Goal: Information Seeking & Learning: Learn about a topic

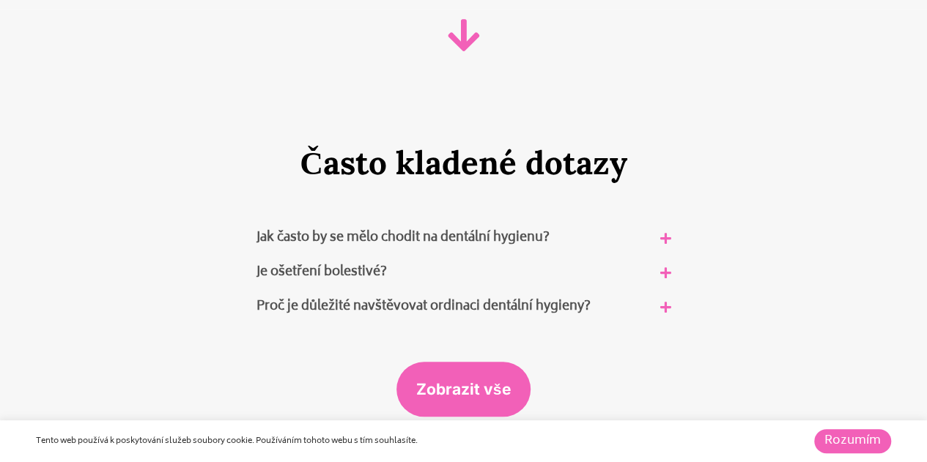
scroll to position [8794, 0]
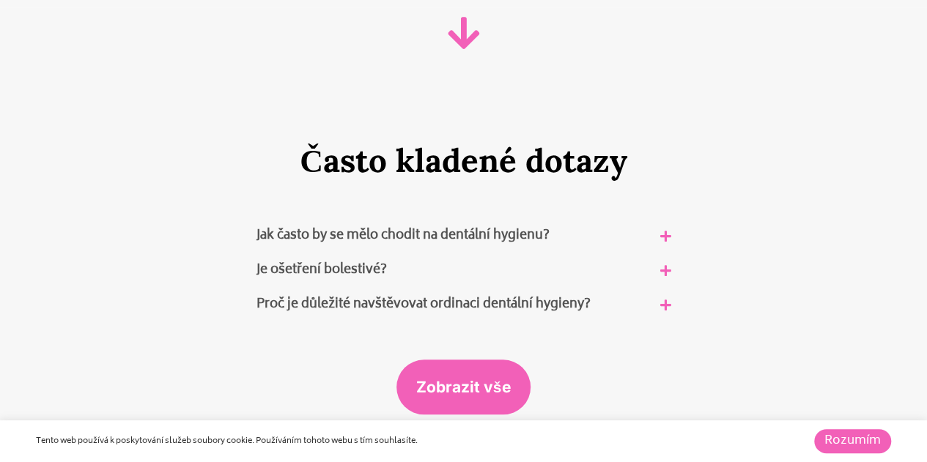
click at [402, 225] on link "Jak často by se mělo chodit na dentální hygienu?" at bounding box center [403, 236] width 293 height 22
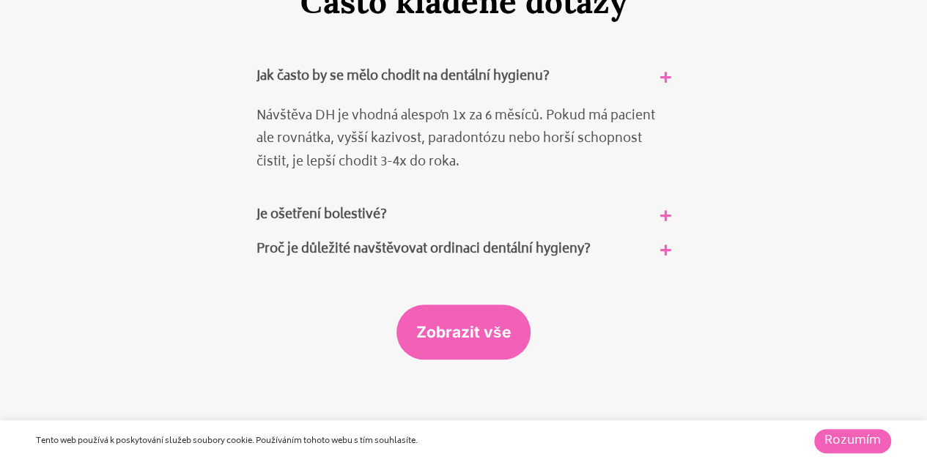
scroll to position [8958, 0]
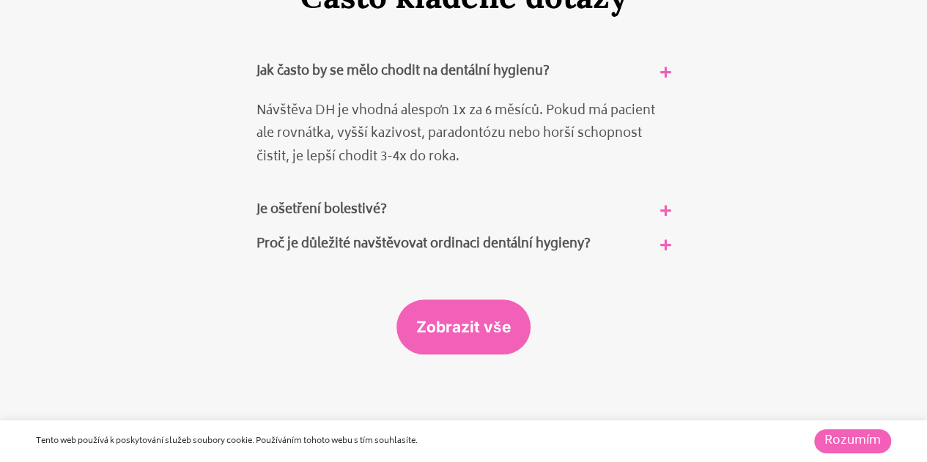
click at [371, 199] on link "Je ošetření bolestivé?" at bounding box center [322, 210] width 130 height 22
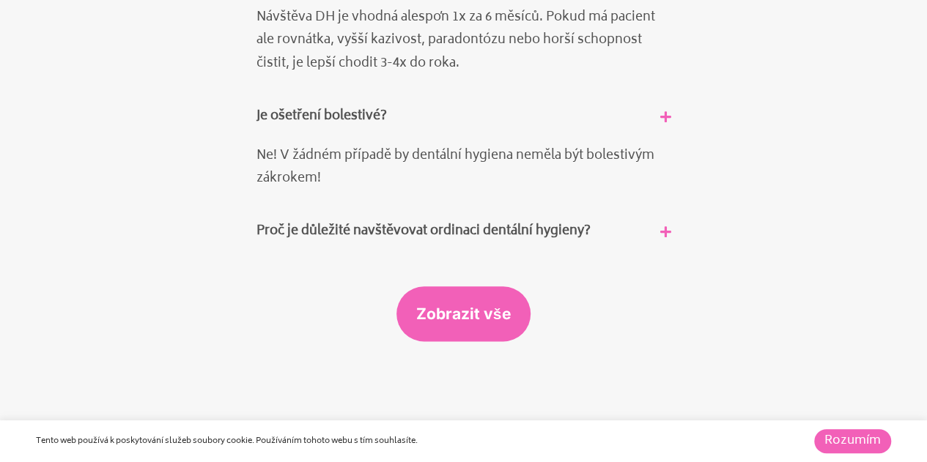
scroll to position [9063, 0]
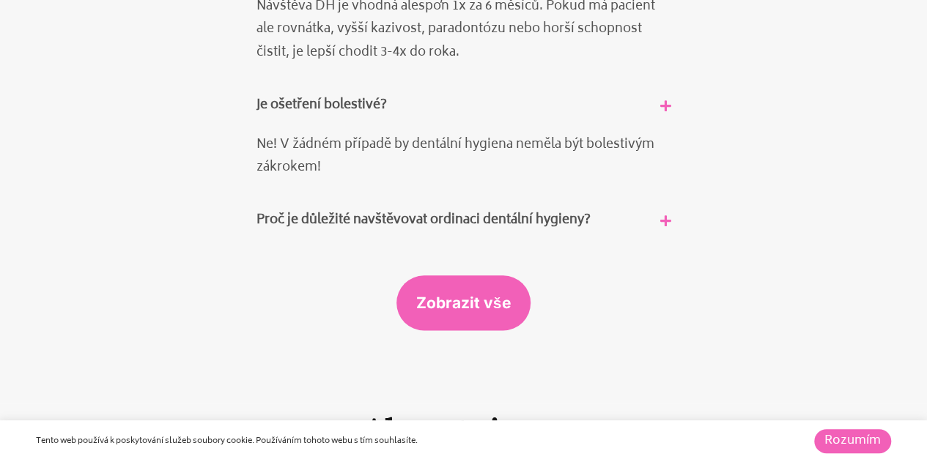
click at [358, 210] on link "Proč je důležité navštěvovat ordinaci dentální hygieny?" at bounding box center [424, 221] width 334 height 22
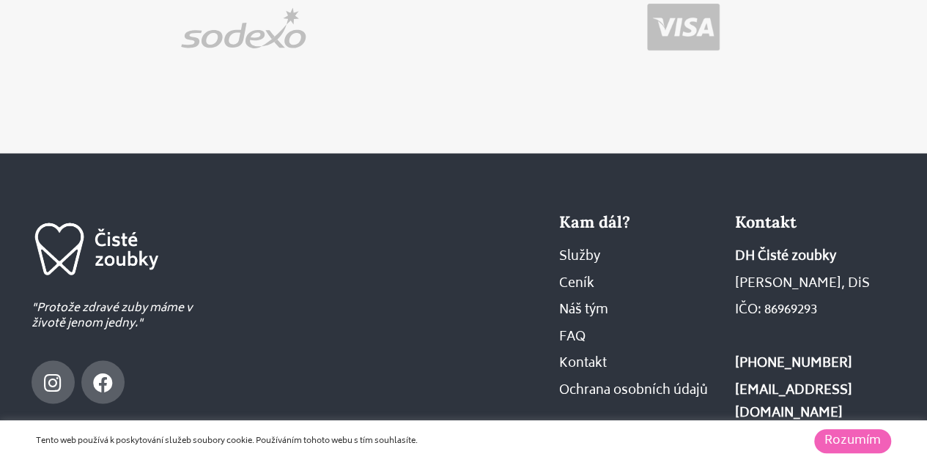
scroll to position [9667, 0]
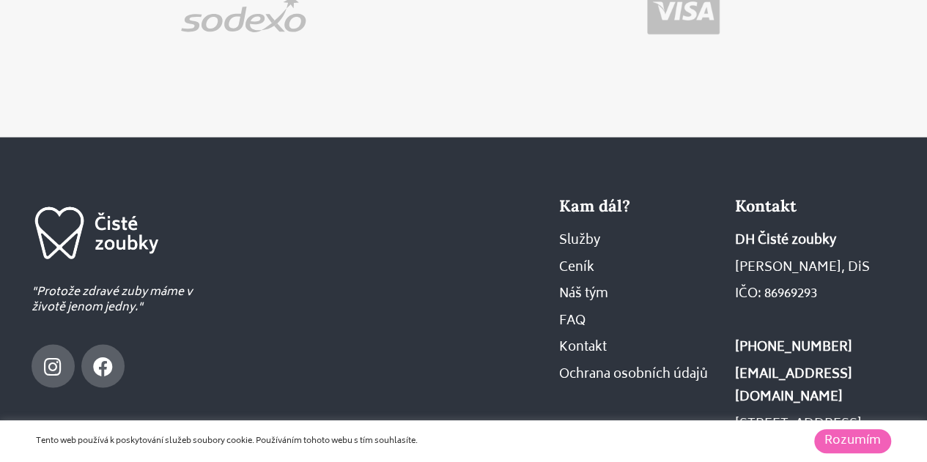
click at [580, 310] on span "FAQ" at bounding box center [572, 321] width 26 height 23
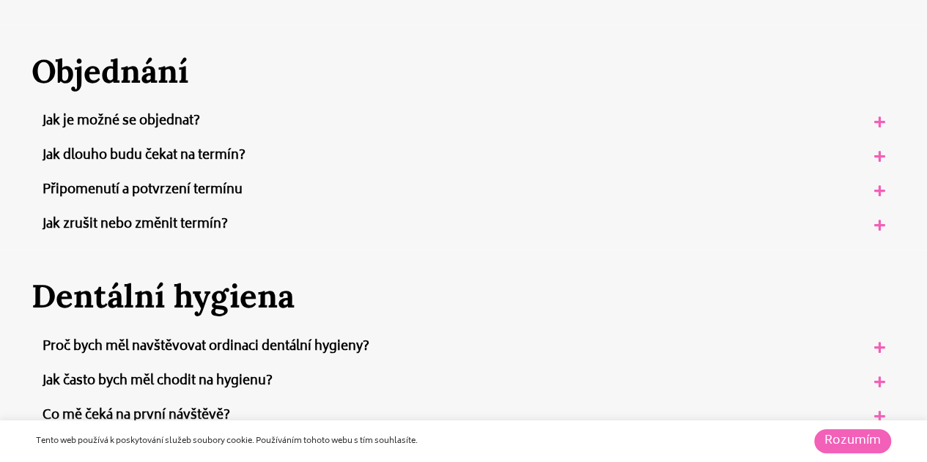
scroll to position [416, 0]
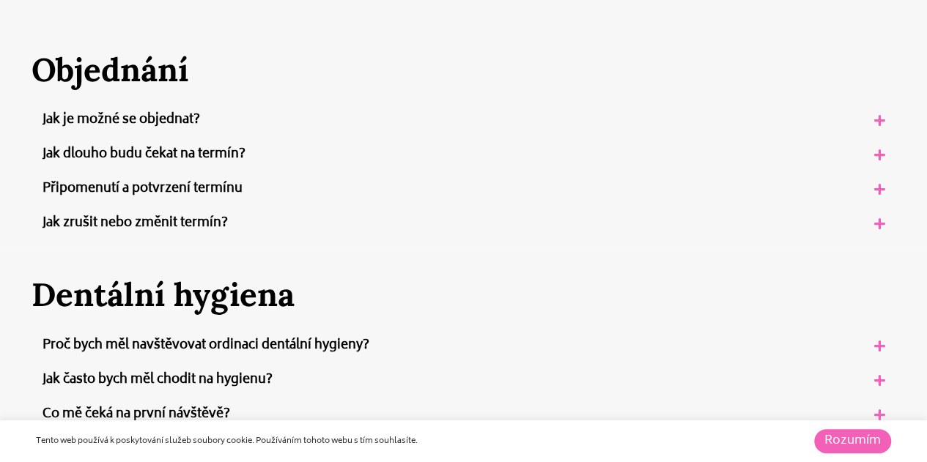
click at [172, 149] on link "Jak dlouho budu čekat na termín?" at bounding box center [144, 155] width 203 height 22
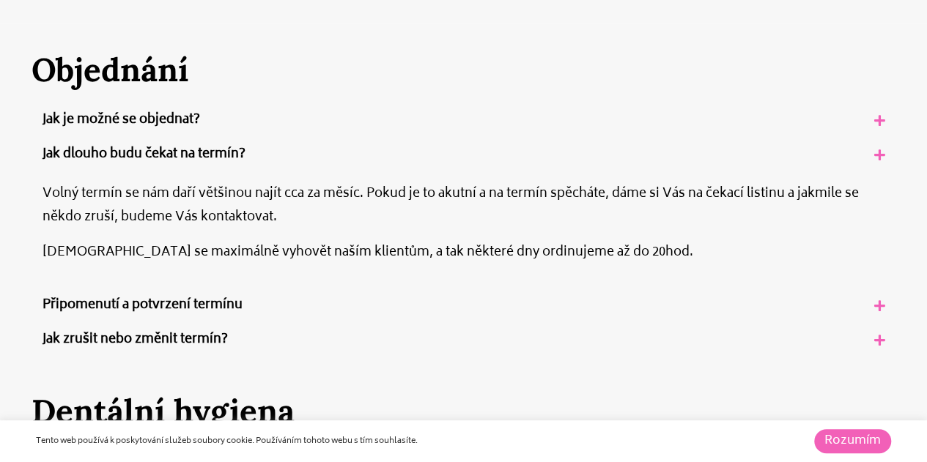
click at [154, 122] on link "Jak je možné se objednat?" at bounding box center [122, 120] width 158 height 22
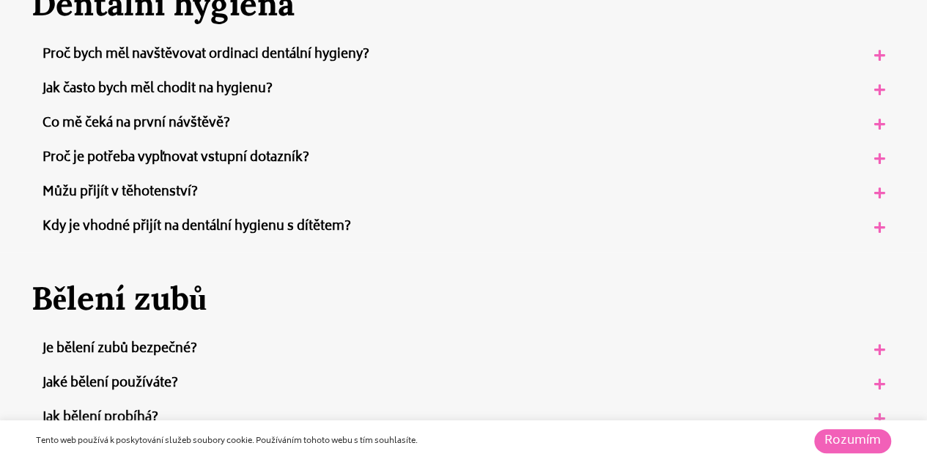
scroll to position [915, 0]
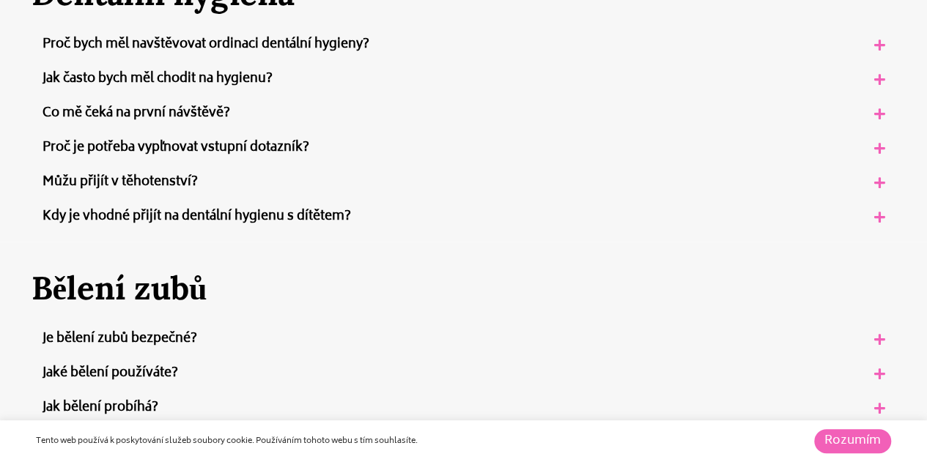
click at [190, 111] on link "Co mě čeká na první návštěvě?" at bounding box center [137, 114] width 188 height 22
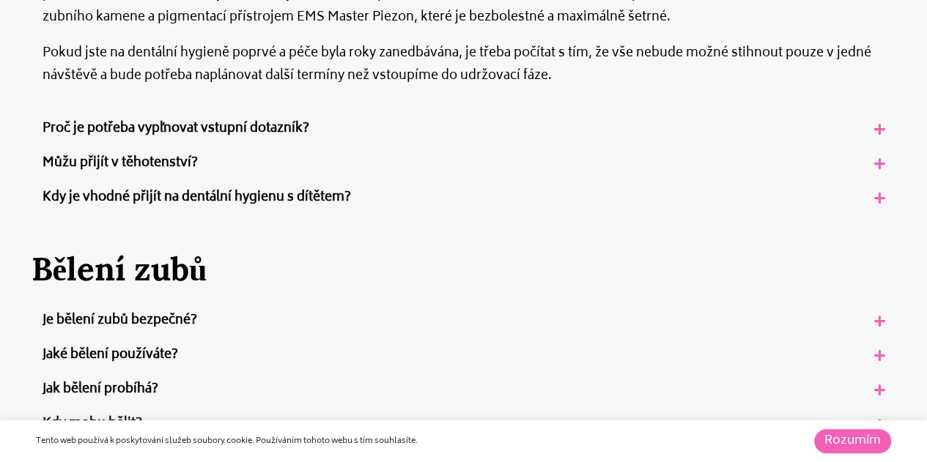
scroll to position [1104, 0]
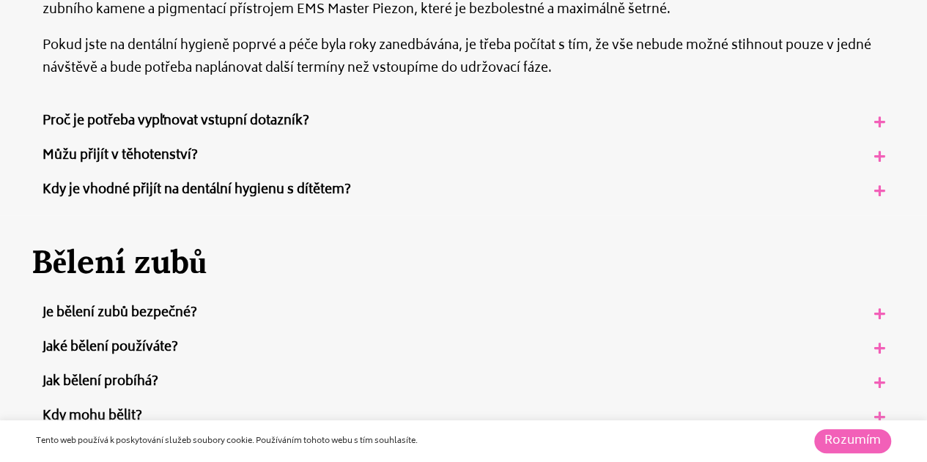
click at [302, 111] on link "Proč je potřeba vyplňovat vstupní dotazník?" at bounding box center [176, 122] width 267 height 22
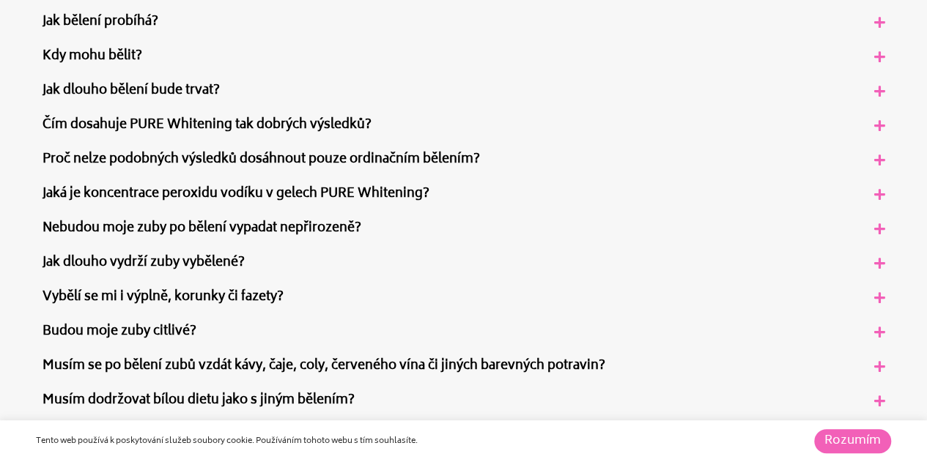
scroll to position [1568, 0]
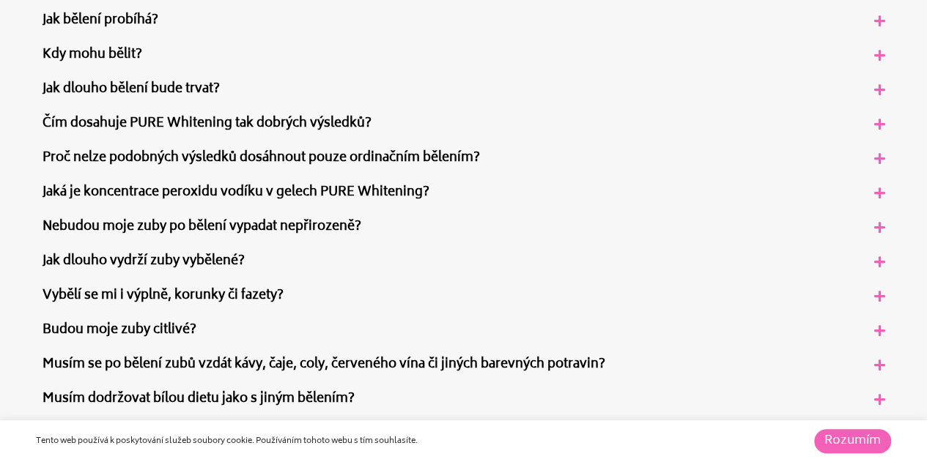
click at [143, 23] on link "Jak bělení probíhá?" at bounding box center [101, 21] width 116 height 22
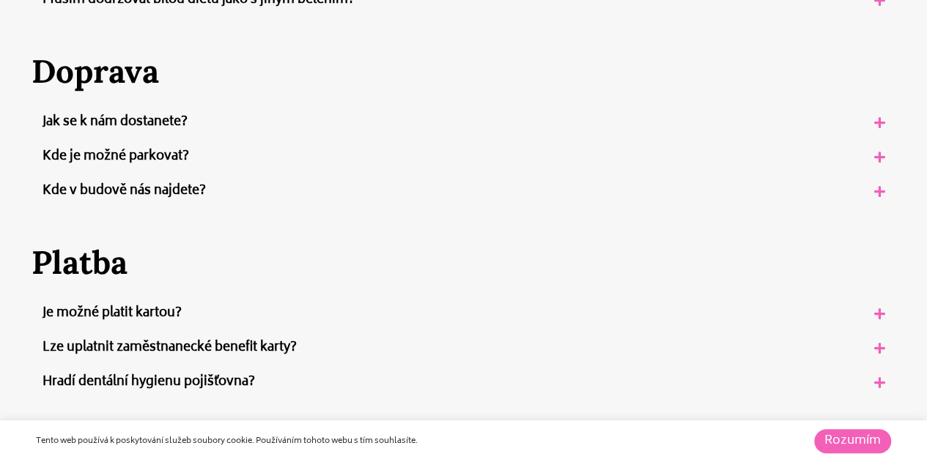
scroll to position [2150, 0]
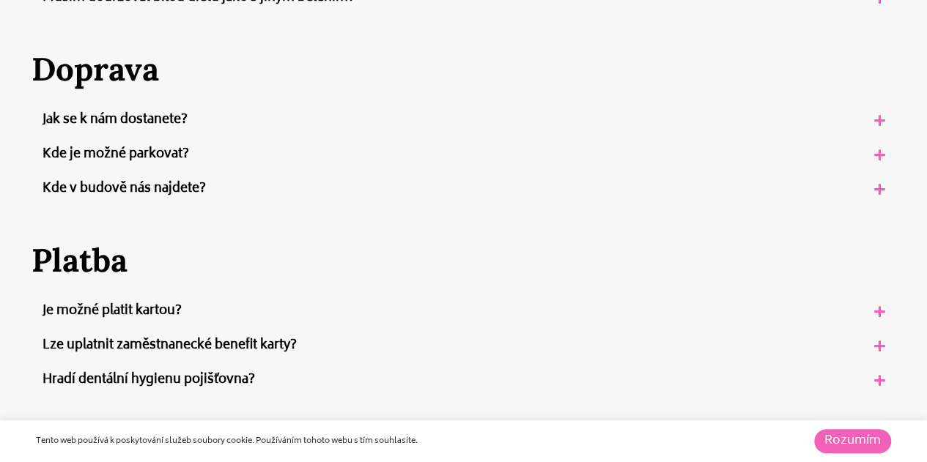
click at [133, 146] on link "Kde je možné parkovat?" at bounding box center [116, 155] width 147 height 22
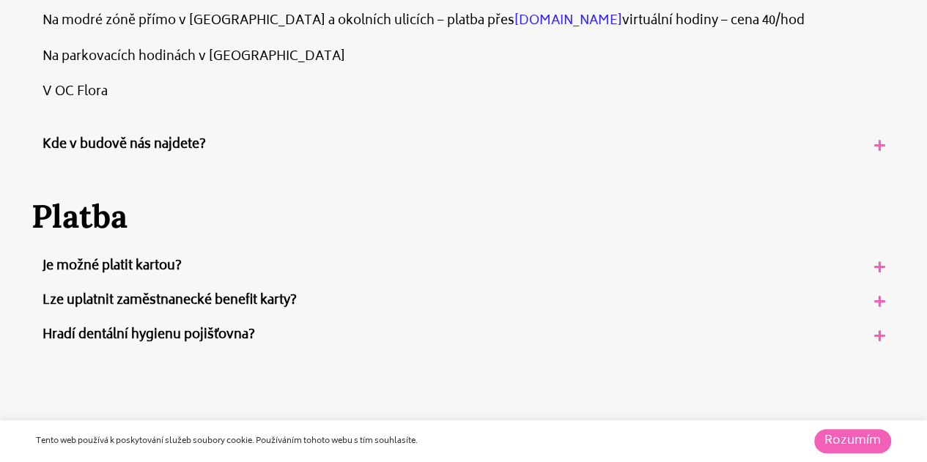
scroll to position [2339, 0]
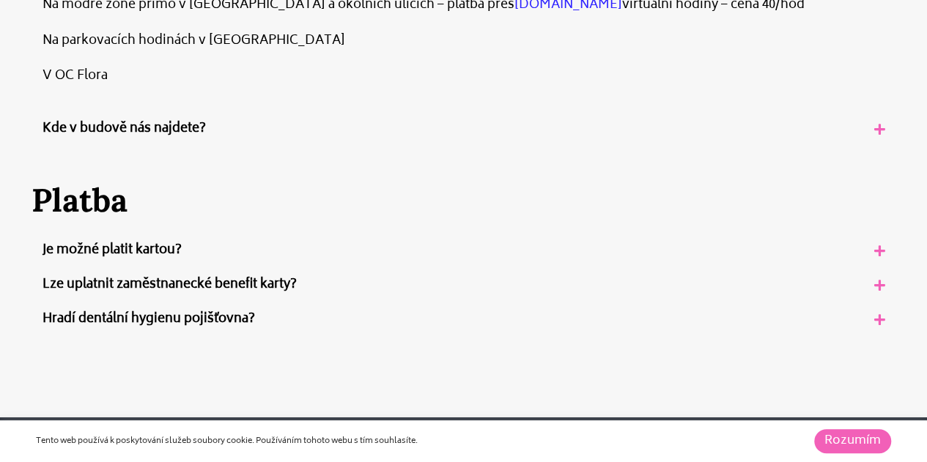
click at [158, 281] on link "Lze uplatnit zaměstnanecké benefit karty?" at bounding box center [170, 285] width 254 height 22
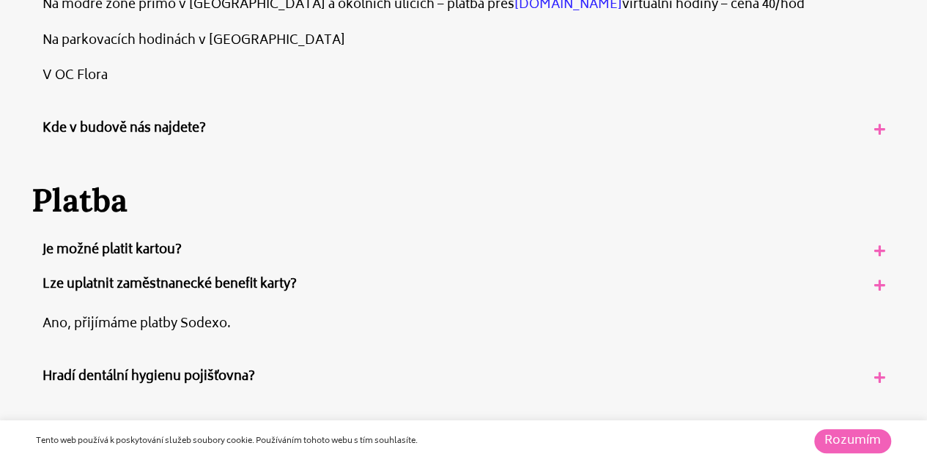
click at [218, 372] on link "Hradí dentální hygienu pojišťovna?" at bounding box center [149, 377] width 213 height 22
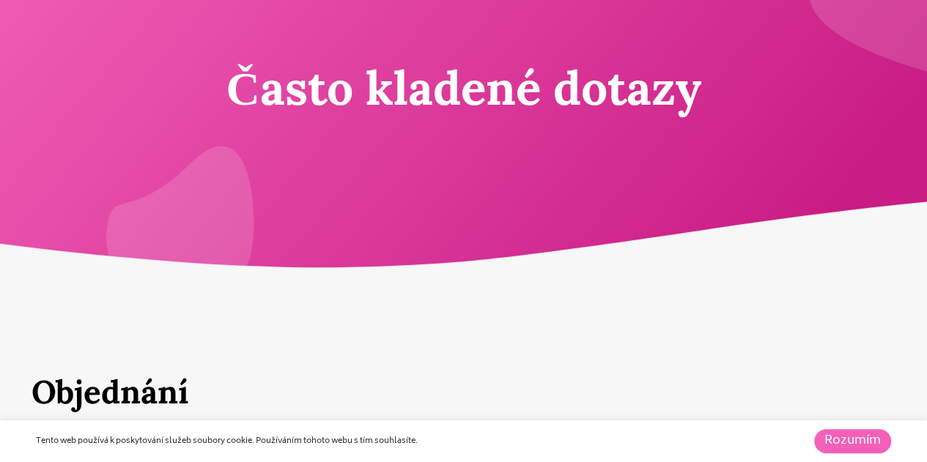
scroll to position [0, 0]
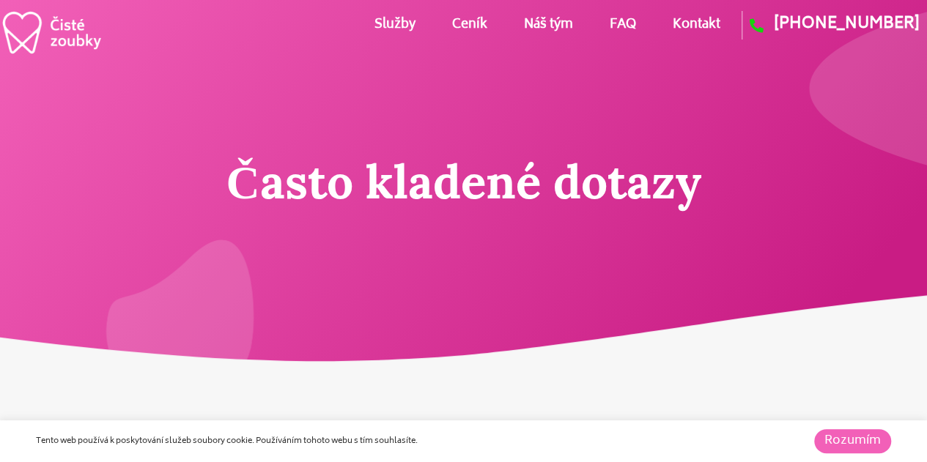
click at [394, 26] on link "Služby" at bounding box center [394, 25] width 41 height 66
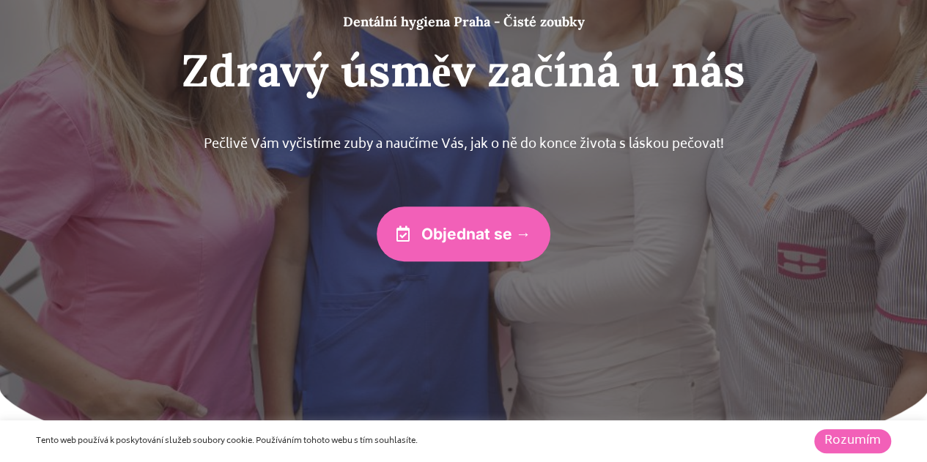
scroll to position [241, 0]
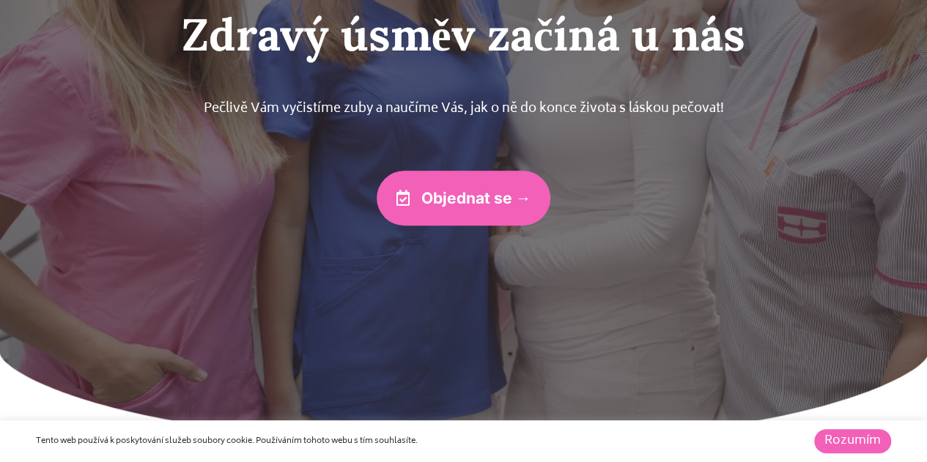
click at [456, 200] on span "Objednat se →" at bounding box center [476, 198] width 110 height 15
